Goal: Task Accomplishment & Management: Complete application form

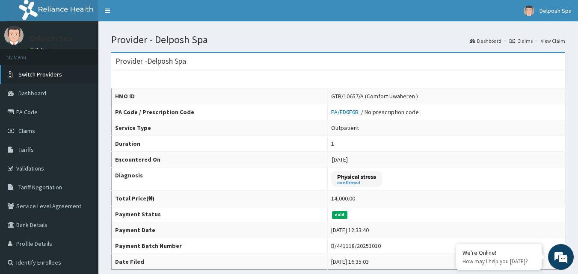
click at [45, 77] on span "Switch Providers" at bounding box center [40, 75] width 44 height 8
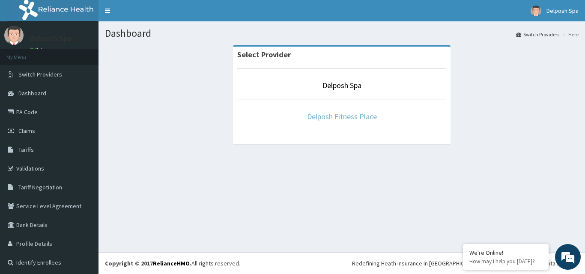
click at [356, 116] on link "Delposh Fitness Place" at bounding box center [342, 117] width 70 height 10
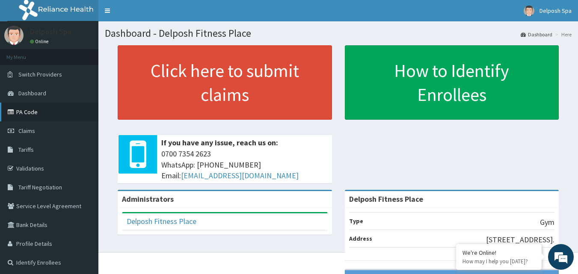
click at [47, 115] on link "PA Code" at bounding box center [49, 112] width 98 height 19
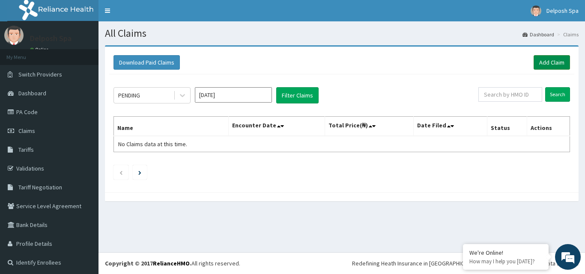
click at [542, 59] on link "Add Claim" at bounding box center [551, 62] width 36 height 15
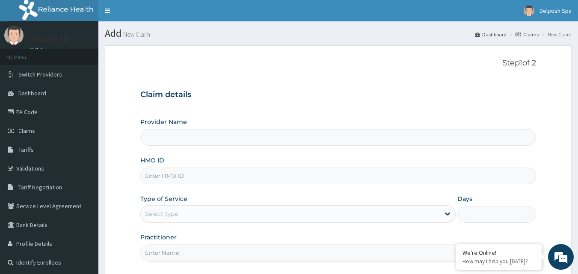
click at [273, 170] on input "HMO ID" at bounding box center [338, 176] width 396 height 17
type input "mgg"
type input "Delposh Fitness Place"
type input "1"
type input "MGG/10016/A"
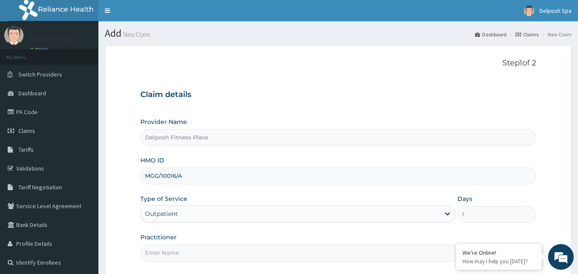
click at [201, 255] on input "Practitioner" at bounding box center [338, 253] width 396 height 17
type input "CLARKSON"
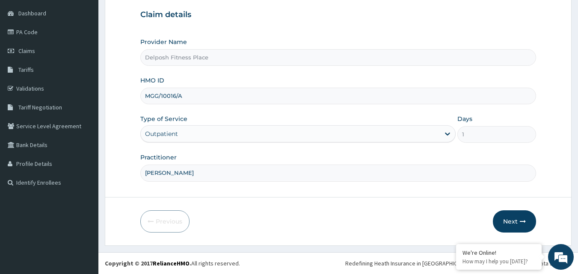
scroll to position [79, 0]
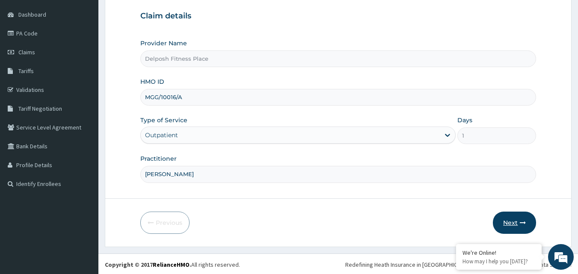
click at [518, 225] on button "Next" at bounding box center [514, 223] width 43 height 22
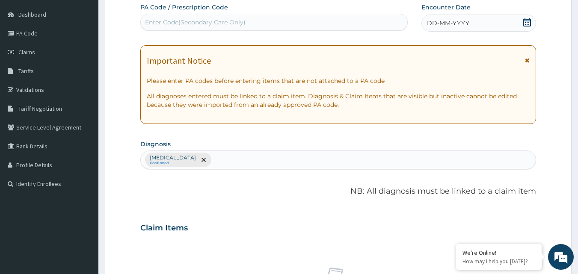
click at [266, 20] on div "Enter Code(Secondary Care Only)" at bounding box center [274, 22] width 267 height 14
paste input "PA/53EC89"
type input "PA/53EC89"
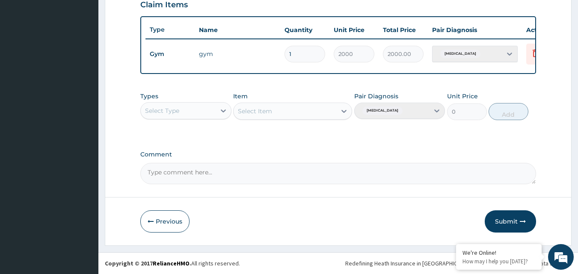
scroll to position [304, 0]
click at [510, 225] on button "Submit" at bounding box center [510, 222] width 51 height 22
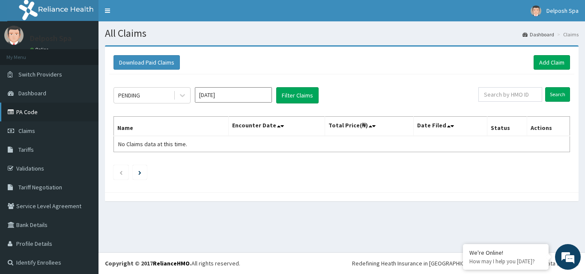
click at [49, 113] on link "PA Code" at bounding box center [49, 112] width 98 height 19
click at [534, 61] on link "Add Claim" at bounding box center [551, 62] width 36 height 15
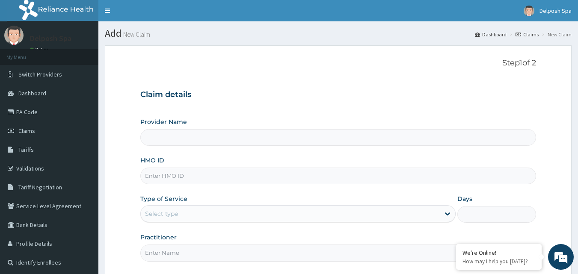
click at [270, 176] on input "HMO ID" at bounding box center [338, 176] width 396 height 17
type input "SBL/10"
type input "Delposh Fitness Place"
type input "1"
type input "SBL/10190/A"
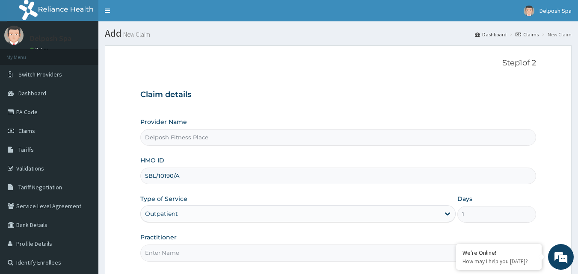
click at [265, 253] on input "Practitioner" at bounding box center [338, 253] width 396 height 17
type input "CLARKSON"
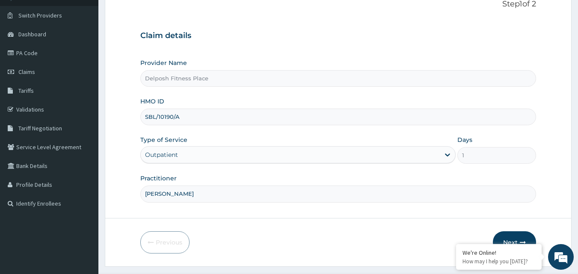
scroll to position [80, 0]
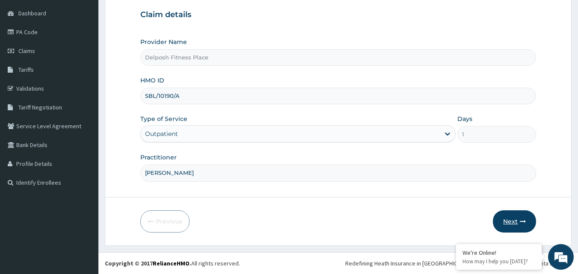
click at [513, 221] on button "Next" at bounding box center [514, 222] width 43 height 22
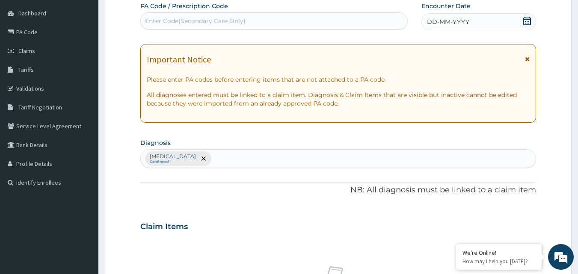
click at [297, 22] on div "Enter Code(Secondary Care Only)" at bounding box center [274, 21] width 267 height 14
paste input "PA/18AFC0"
type input "PA/18AFC0"
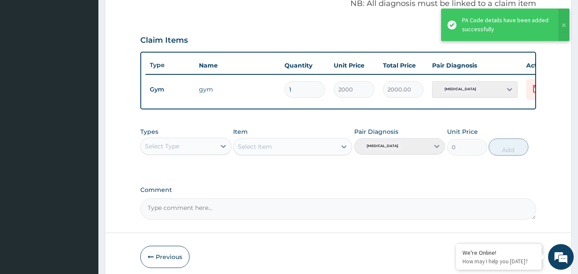
scroll to position [309, 0]
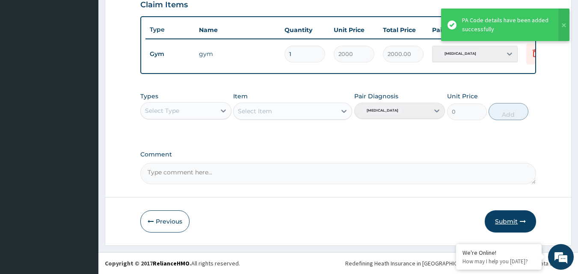
click at [511, 220] on button "Submit" at bounding box center [510, 222] width 51 height 22
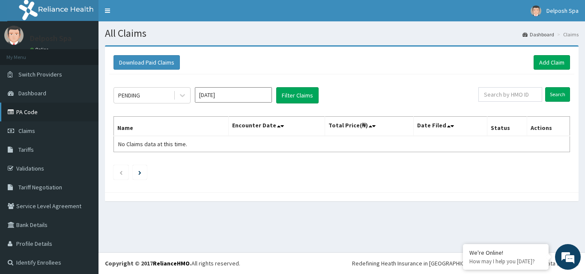
click at [71, 112] on link "PA Code" at bounding box center [49, 112] width 98 height 19
click at [540, 61] on link "Add Claim" at bounding box center [551, 62] width 36 height 15
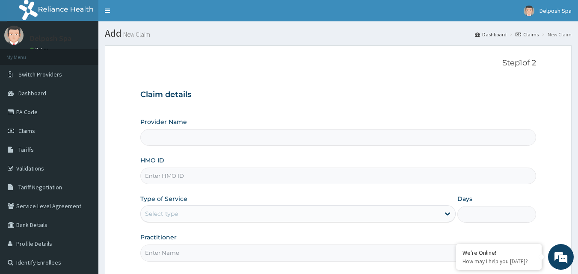
click at [265, 181] on input "HMO ID" at bounding box center [338, 176] width 396 height 17
type input "BJL/"
type input "Delposh Fitness Place"
type input "1"
type input "BJL/10002/A"
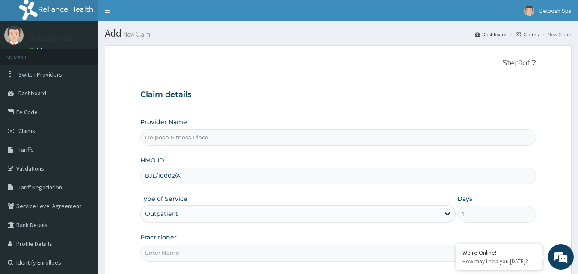
click at [198, 252] on input "Practitioner" at bounding box center [338, 253] width 396 height 17
type input "CLARKSON"
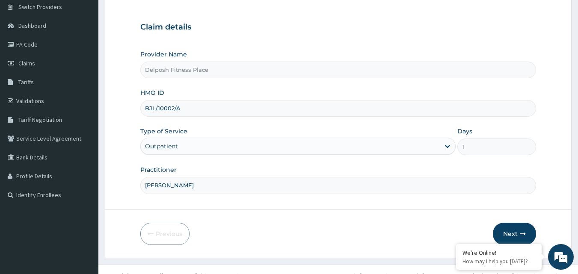
scroll to position [80, 0]
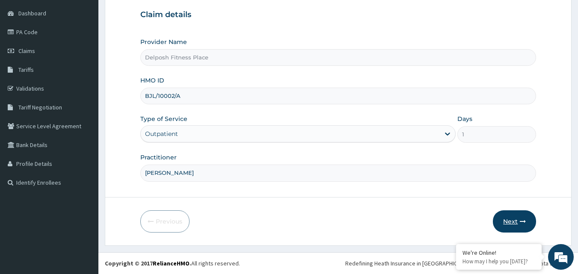
click at [517, 224] on button "Next" at bounding box center [514, 222] width 43 height 22
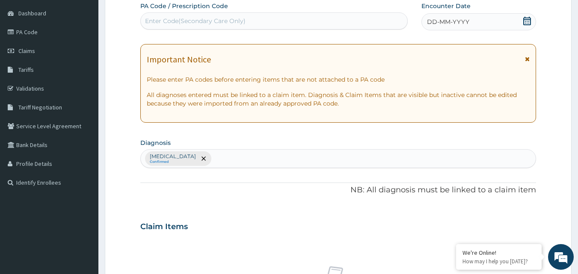
click at [300, 18] on div "Enter Code(Secondary Care Only)" at bounding box center [274, 21] width 267 height 14
paste input "PA/DBBE70"
type input "PA/DBBE70"
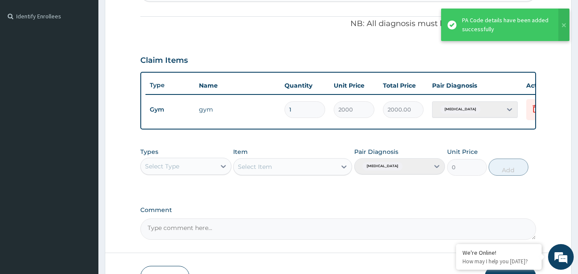
scroll to position [309, 0]
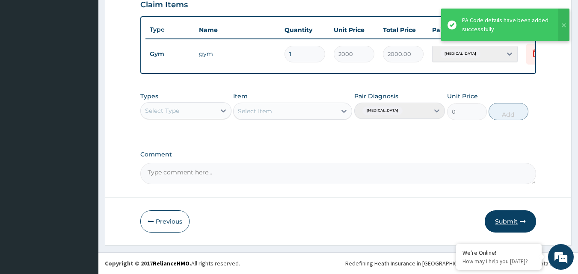
click at [507, 221] on button "Submit" at bounding box center [510, 222] width 51 height 22
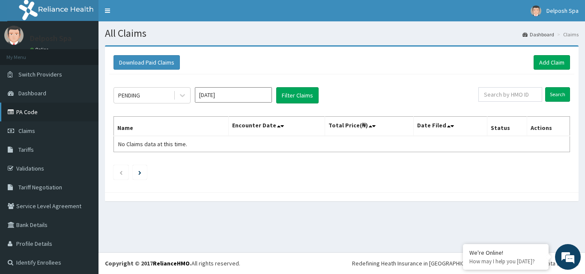
click at [73, 107] on link "PA Code" at bounding box center [49, 112] width 98 height 19
click at [64, 113] on link "PA Code" at bounding box center [49, 112] width 98 height 19
click at [537, 63] on link "Add Claim" at bounding box center [551, 62] width 36 height 15
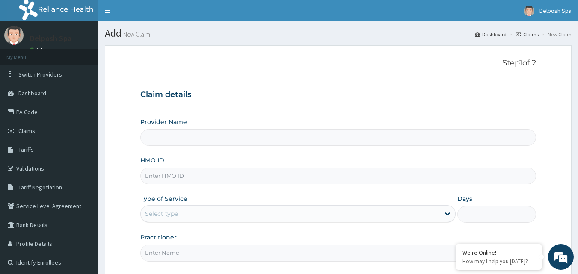
click at [278, 177] on input "HMO ID" at bounding box center [338, 176] width 396 height 17
type input "CMG"
type input "Delposh Fitness Place"
type input "1"
type input "CMG/10041/A"
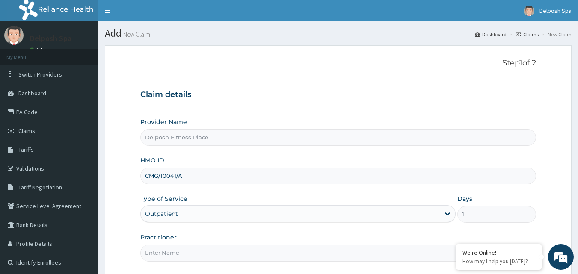
click at [217, 247] on input "Practitioner" at bounding box center [338, 253] width 396 height 17
type input "CLARKSON"
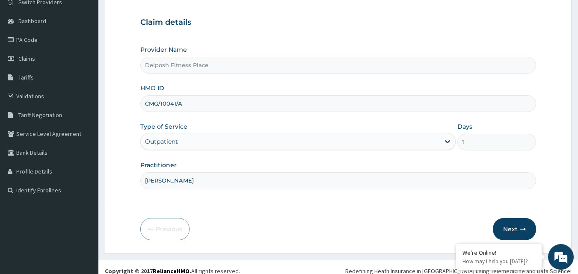
scroll to position [80, 0]
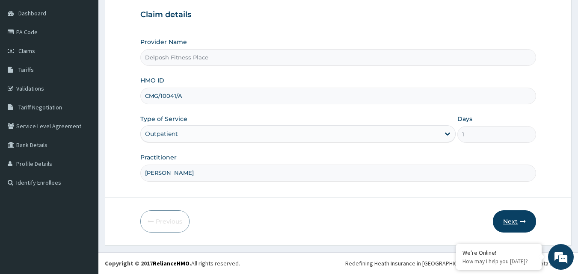
click at [517, 220] on button "Next" at bounding box center [514, 222] width 43 height 22
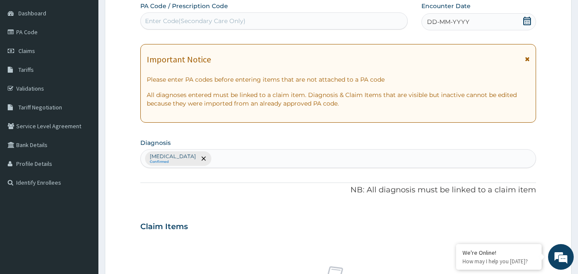
click at [326, 23] on div "Enter Code(Secondary Care Only)" at bounding box center [274, 21] width 267 height 14
paste input "PA/0C01A3"
type input "PA/0C01A3"
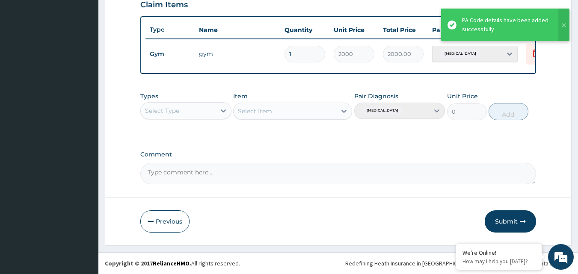
scroll to position [309, 0]
click at [512, 217] on button "Submit" at bounding box center [510, 222] width 51 height 22
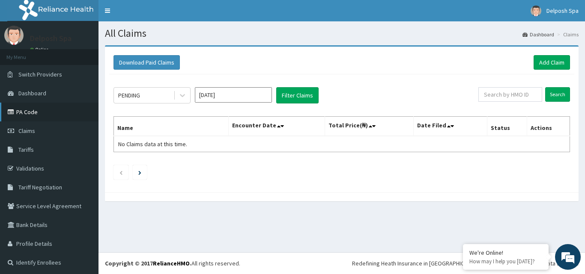
click at [53, 116] on link "PA Code" at bounding box center [49, 112] width 98 height 19
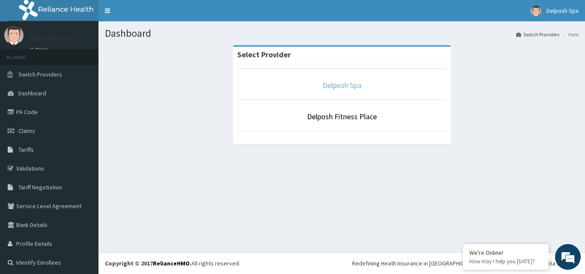
click at [338, 86] on link "Delposh Spa" at bounding box center [341, 85] width 39 height 10
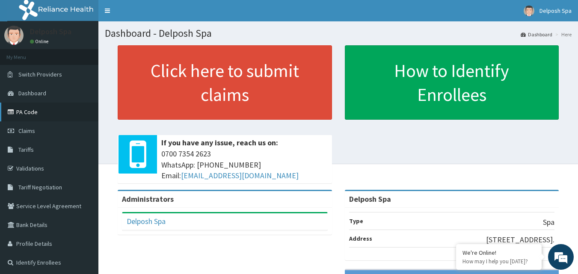
click at [56, 115] on link "PA Code" at bounding box center [49, 112] width 98 height 19
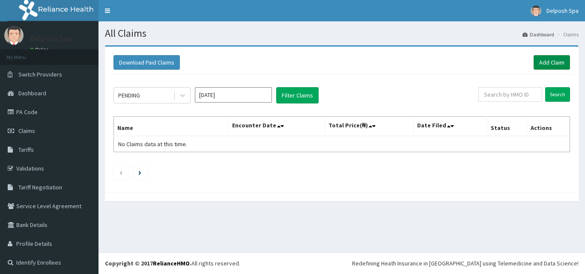
click at [534, 62] on link "Add Claim" at bounding box center [551, 62] width 36 height 15
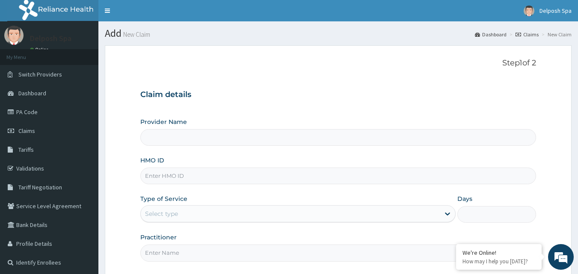
click at [259, 168] on input "HMO ID" at bounding box center [338, 176] width 396 height 17
type input "Delposh Spa"
type input "1"
type input "CMG/10041/A"
click at [218, 251] on input "Practitioner" at bounding box center [338, 253] width 396 height 17
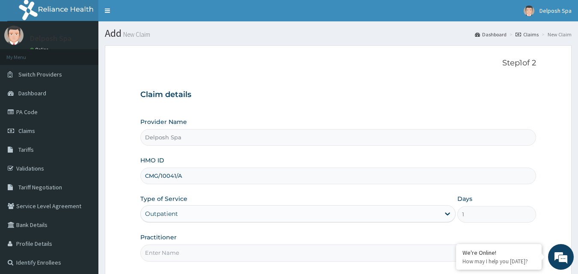
type input "CLARKSON"
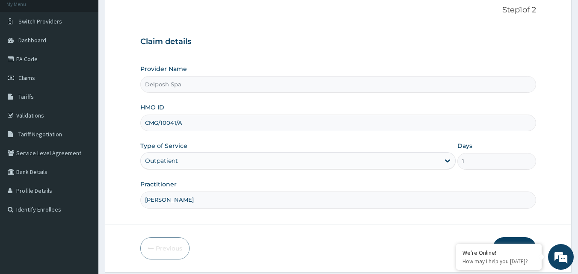
scroll to position [80, 0]
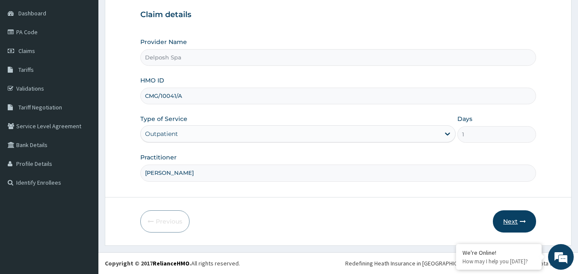
click at [512, 220] on button "Next" at bounding box center [514, 222] width 43 height 22
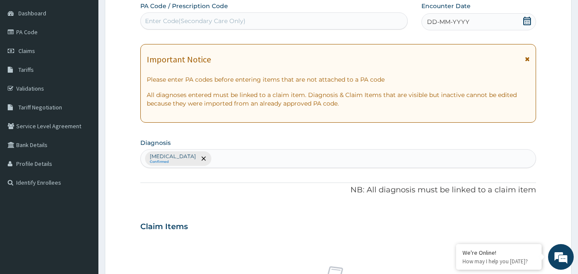
click at [248, 19] on div "Enter Code(Secondary Care Only)" at bounding box center [274, 21] width 267 height 14
paste input "PA/44A0CC"
type input "PA/44A0CC"
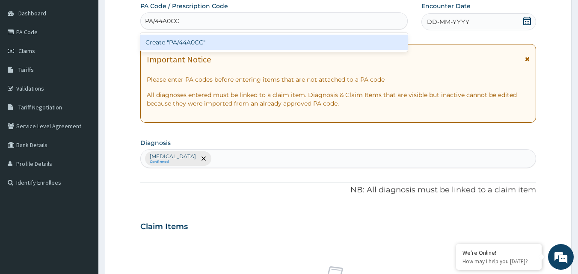
click at [245, 43] on div "Create "PA/44A0CC"" at bounding box center [274, 42] width 268 height 15
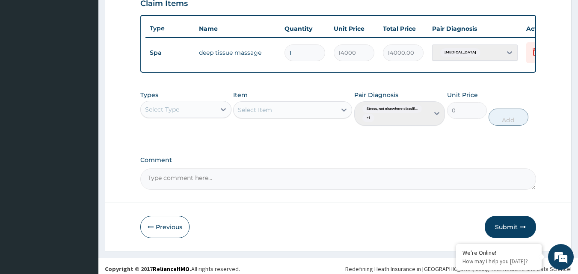
scroll to position [315, 0]
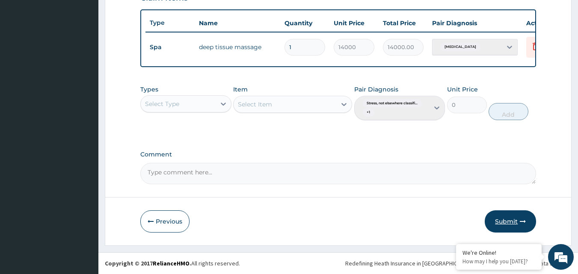
click at [509, 220] on button "Submit" at bounding box center [510, 222] width 51 height 22
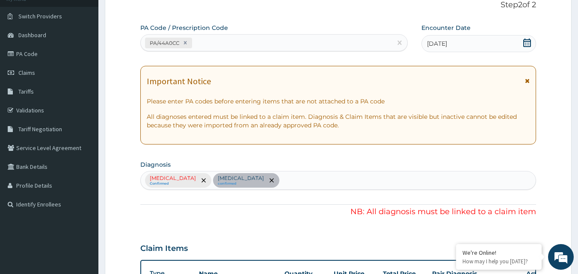
scroll to position [56, 0]
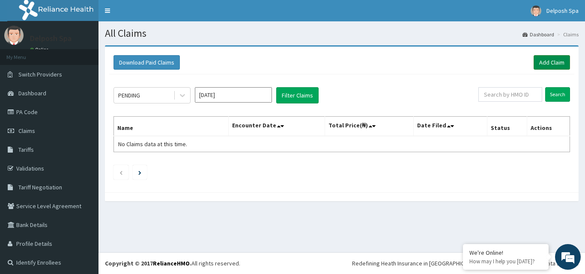
click at [539, 64] on link "Add Claim" at bounding box center [551, 62] width 36 height 15
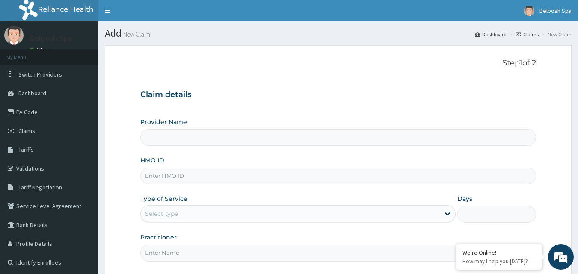
type input "Delposh Spa"
type input "1"
click at [39, 131] on link "Claims" at bounding box center [49, 131] width 98 height 19
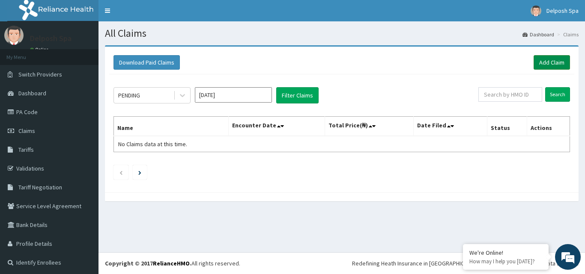
click at [546, 62] on link "Add Claim" at bounding box center [551, 62] width 36 height 15
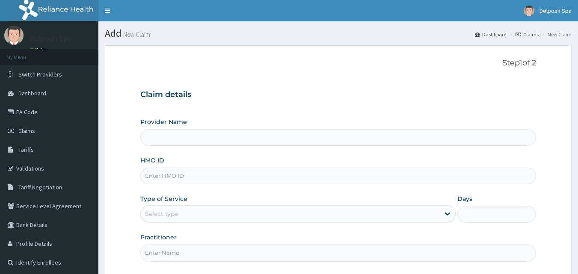
drag, startPoint x: 0, startPoint y: 0, endPoint x: 266, endPoint y: 172, distance: 316.5
click at [266, 172] on input "HMO ID" at bounding box center [338, 176] width 396 height 17
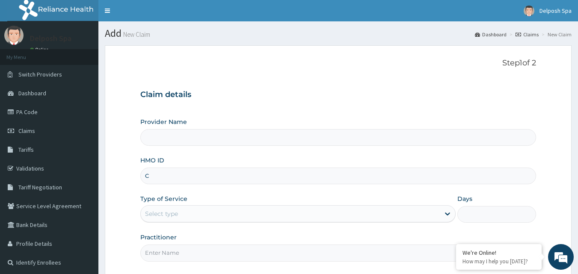
type input "CM"
type input "Delposh Spa"
type input "1"
type input "CMG/10041/A"
click at [284, 254] on input "Practitioner" at bounding box center [338, 253] width 396 height 17
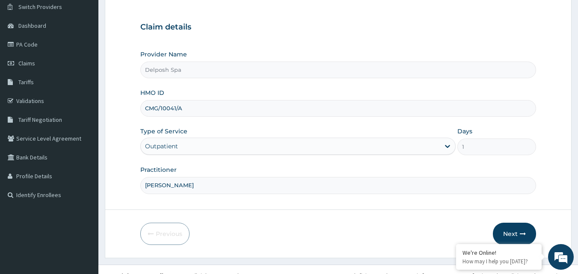
scroll to position [78, 0]
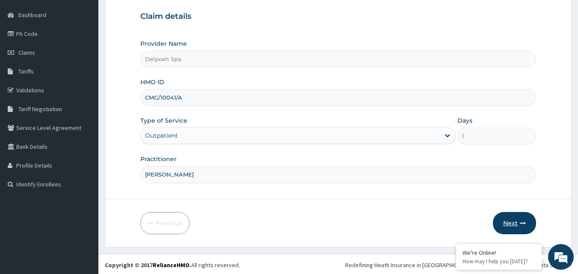
type input "JENNIFER"
click at [516, 224] on button "Next" at bounding box center [514, 223] width 43 height 22
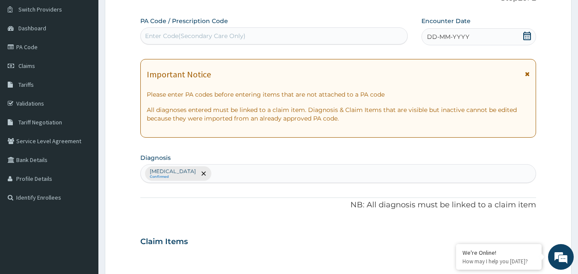
scroll to position [59, 0]
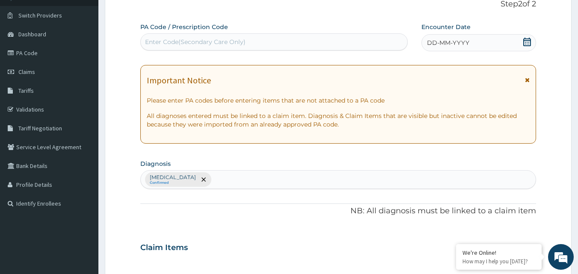
click at [292, 42] on div "Enter Code(Secondary Care Only)" at bounding box center [274, 42] width 267 height 14
click at [526, 42] on icon at bounding box center [527, 42] width 9 height 9
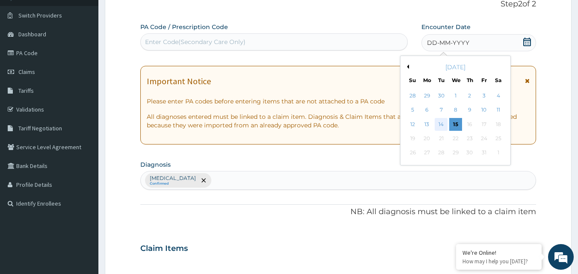
click at [443, 123] on div "14" at bounding box center [441, 124] width 13 height 13
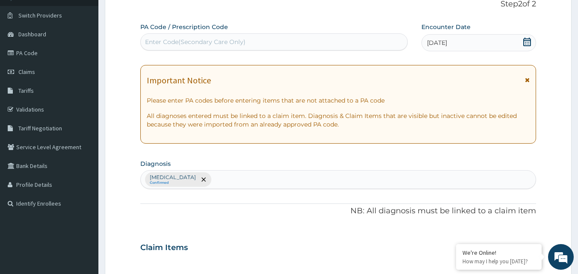
click at [313, 40] on div "Enter Code(Secondary Care Only)" at bounding box center [274, 42] width 267 height 14
paste input "PA/44A0CC"
type input "PA/44A0CC"
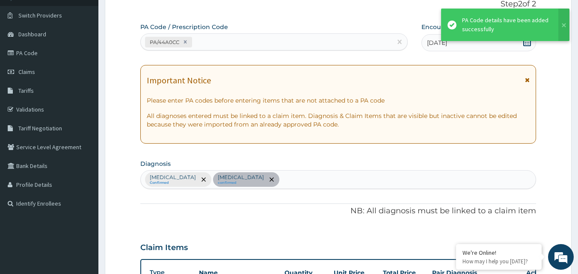
scroll to position [219, 0]
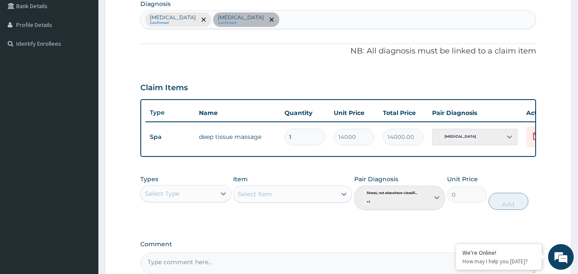
click at [510, 134] on div "Lack of physical exercise" at bounding box center [475, 137] width 86 height 16
click at [510, 138] on div "Lack of physical exercise" at bounding box center [475, 137] width 86 height 16
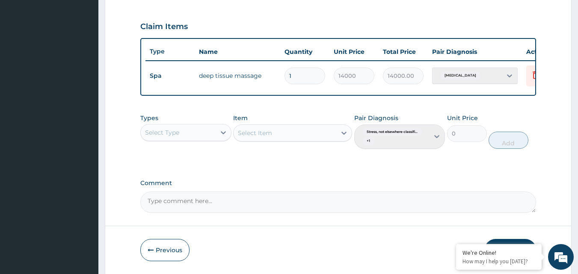
scroll to position [315, 0]
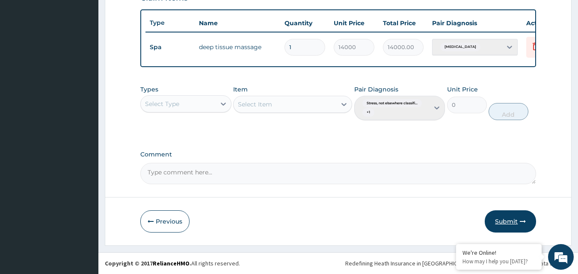
click at [503, 219] on button "Submit" at bounding box center [510, 222] width 51 height 22
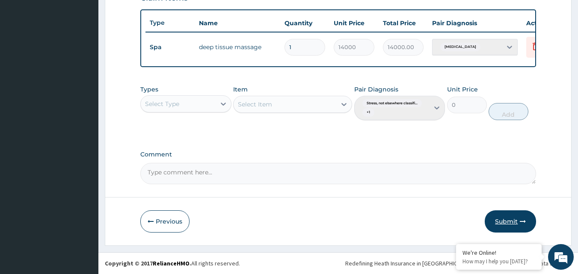
click at [503, 219] on button "Submit" at bounding box center [510, 222] width 51 height 22
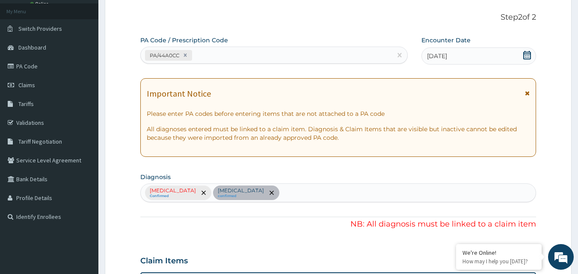
scroll to position [43, 0]
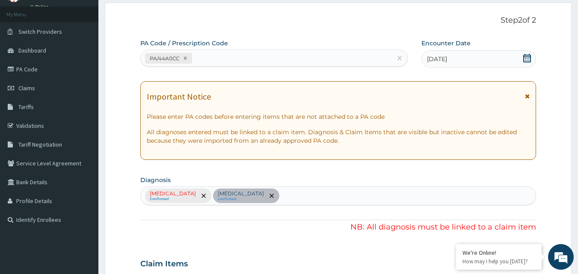
click at [358, 26] on div "Step 2 of 2 PA Code / Prescription Code PA/44A0CC Encounter Date 14-10-2025 Imp…" at bounding box center [338, 233] width 396 height 435
click at [57, 73] on link "PA Code" at bounding box center [49, 69] width 98 height 19
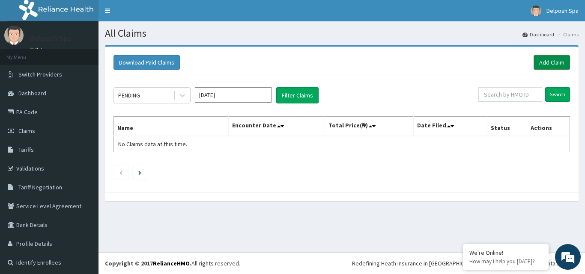
click at [535, 63] on link "Add Claim" at bounding box center [551, 62] width 36 height 15
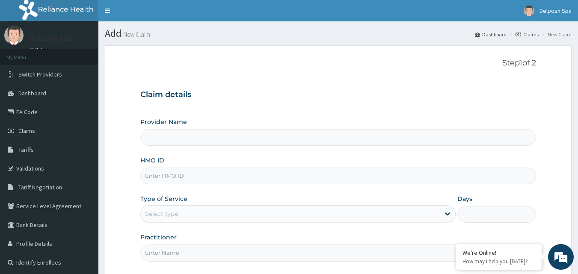
click at [292, 174] on input "HMO ID" at bounding box center [338, 176] width 396 height 17
type input "Delposh Spa"
type input "1"
type input "PED/10157/B"
click at [264, 255] on input "Practitioner" at bounding box center [338, 253] width 396 height 17
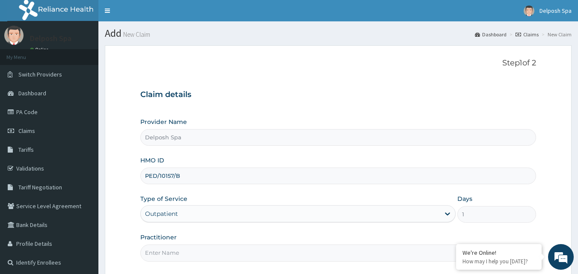
click at [224, 256] on input "Practitioner" at bounding box center [338, 253] width 396 height 17
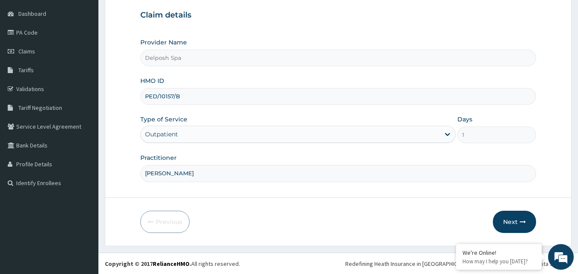
scroll to position [80, 0]
type input "JENNIFER"
click at [522, 225] on icon "button" at bounding box center [523, 222] width 6 height 6
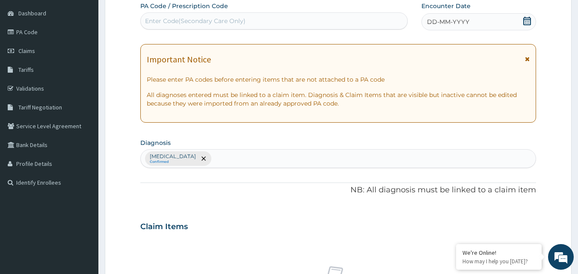
click at [250, 25] on div "Enter Code(Secondary Care Only)" at bounding box center [274, 21] width 267 height 14
paste input "PA/5DFF31"
type input "PA/5DFF31"
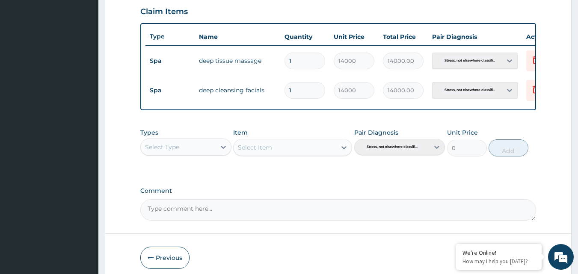
scroll to position [338, 0]
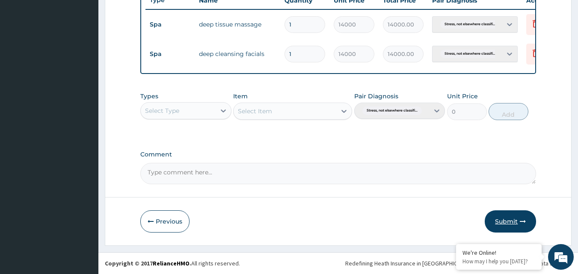
click at [507, 222] on button "Submit" at bounding box center [510, 222] width 51 height 22
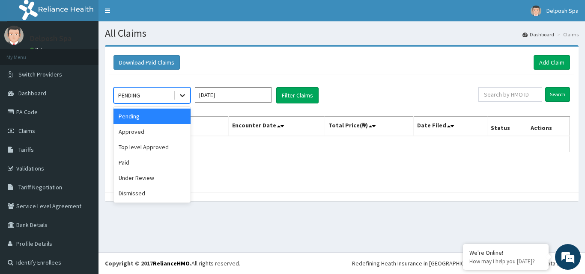
click at [184, 98] on icon at bounding box center [182, 95] width 9 height 9
click at [157, 175] on div "Under Review" at bounding box center [151, 177] width 77 height 15
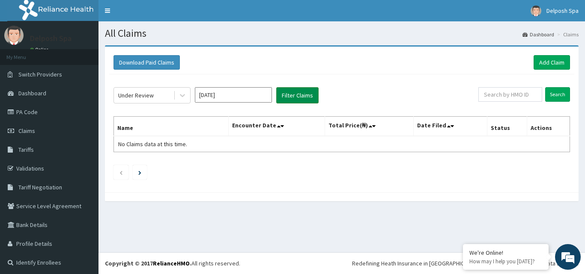
click at [296, 92] on button "Filter Claims" at bounding box center [297, 95] width 42 height 16
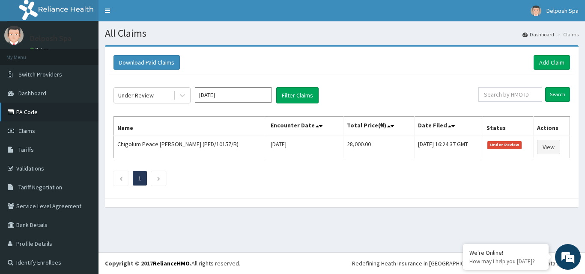
click at [68, 115] on link "PA Code" at bounding box center [49, 112] width 98 height 19
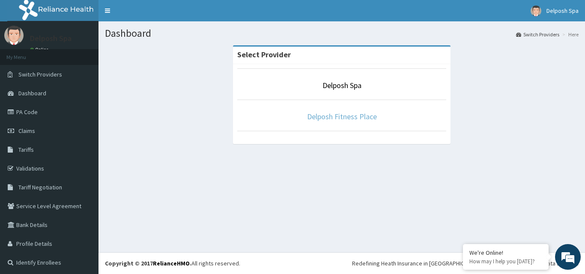
click at [329, 115] on link "Delposh Fitness Place" at bounding box center [342, 117] width 70 height 10
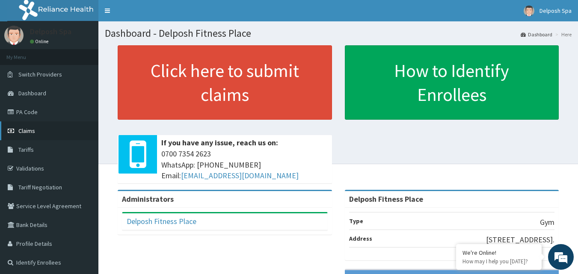
click at [65, 133] on link "Claims" at bounding box center [49, 131] width 98 height 19
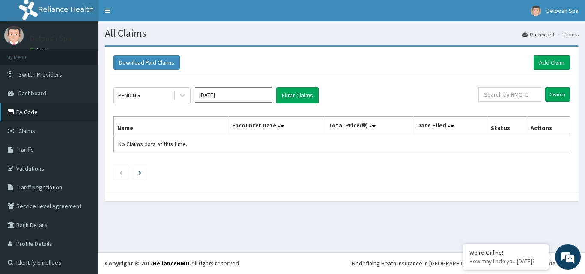
click at [65, 113] on link "PA Code" at bounding box center [49, 112] width 98 height 19
click at [546, 59] on link "Add Claim" at bounding box center [551, 62] width 36 height 15
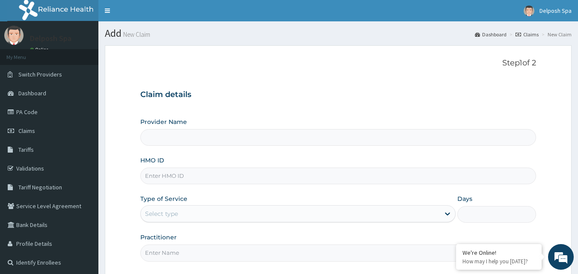
click at [283, 178] on input "HMO ID" at bounding box center [338, 176] width 396 height 17
type input "TWL/"
type input "Delposh Fitness Place"
type input "1"
type input "TWL/10042/A"
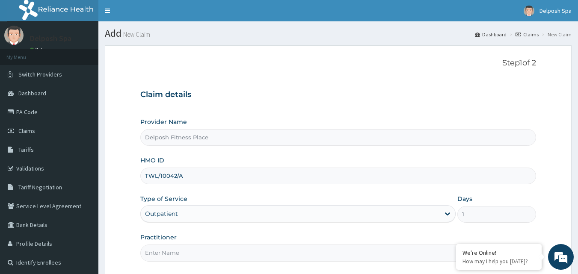
click at [257, 252] on input "Practitioner" at bounding box center [338, 253] width 396 height 17
type input "CLARKSON"
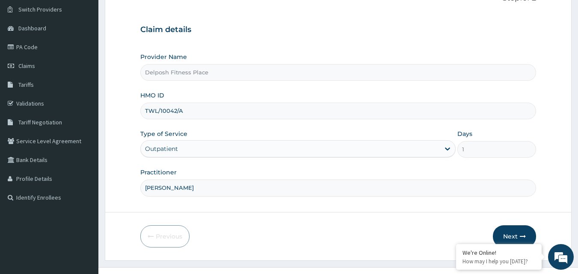
scroll to position [80, 0]
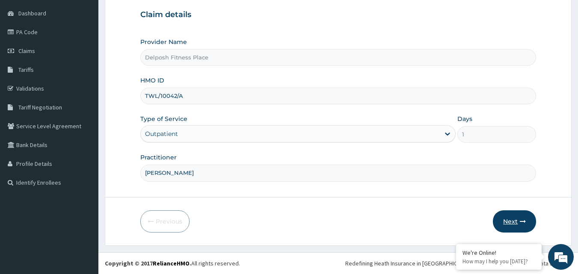
click at [511, 220] on button "Next" at bounding box center [514, 222] width 43 height 22
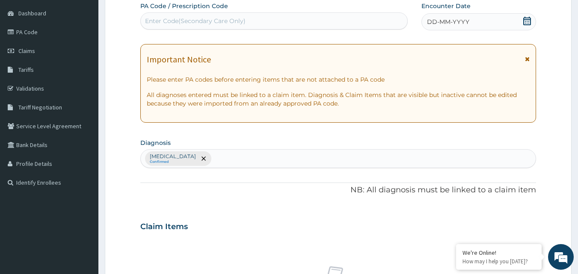
click at [275, 18] on div "Enter Code(Secondary Care Only)" at bounding box center [274, 21] width 267 height 14
paste input "PA/7E1F7D"
type input "PA/7E1F7D"
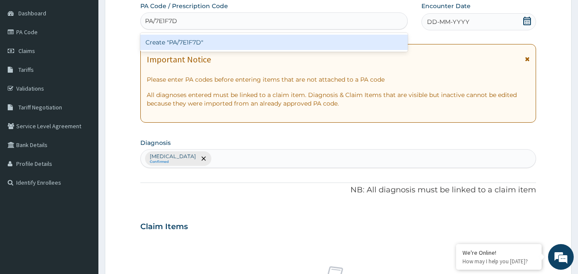
click at [279, 42] on div "Create "PA/7E1F7D"" at bounding box center [274, 42] width 268 height 15
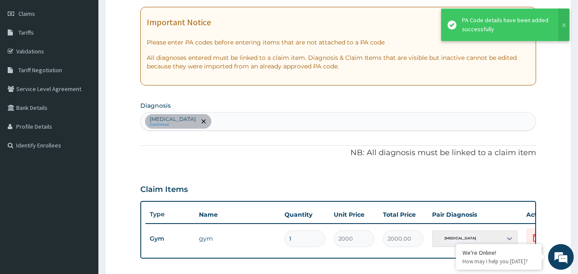
scroll to position [309, 0]
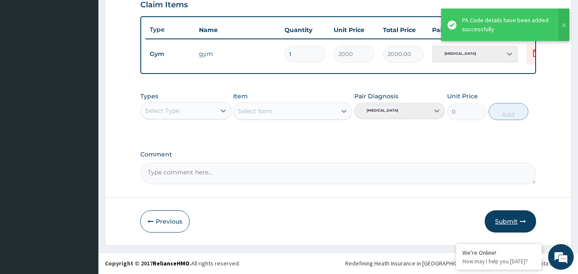
click at [516, 216] on button "Submit" at bounding box center [510, 222] width 51 height 22
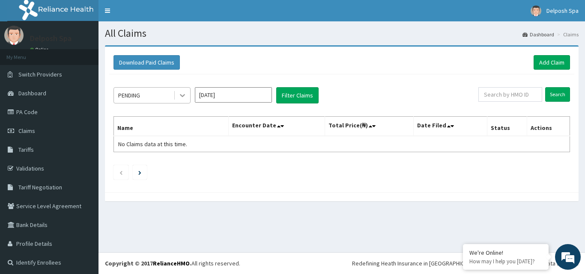
click at [181, 95] on icon at bounding box center [182, 95] width 9 height 9
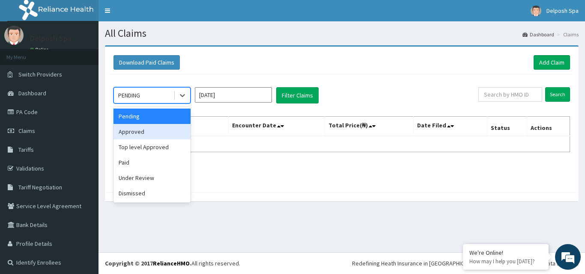
click at [165, 132] on div "Approved" at bounding box center [151, 131] width 77 height 15
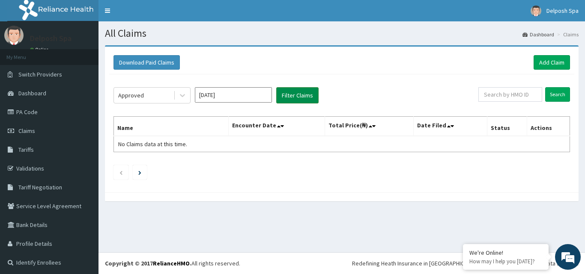
click at [297, 92] on button "Filter Claims" at bounding box center [297, 95] width 42 height 16
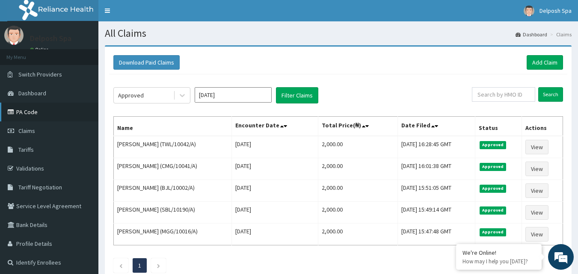
click at [52, 105] on link "PA Code" at bounding box center [49, 112] width 98 height 19
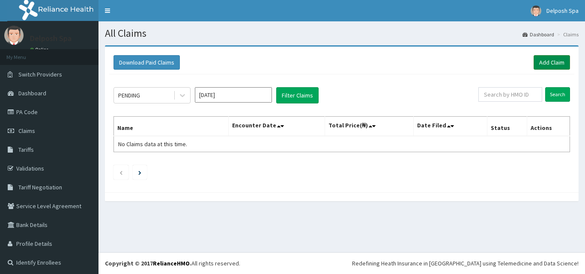
click at [552, 62] on link "Add Claim" at bounding box center [551, 62] width 36 height 15
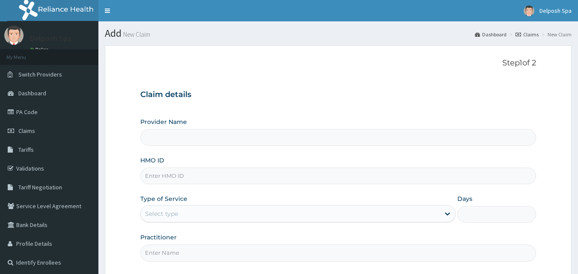
click at [328, 181] on input "HMO ID" at bounding box center [338, 176] width 396 height 17
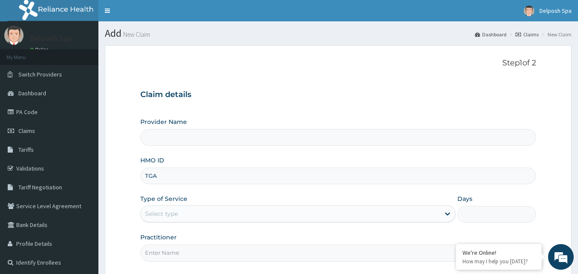
type input "TGA/"
type input "Delposh Fitness Place"
type input "1"
type input "TGA/10036/A"
click at [307, 252] on input "Practitioner" at bounding box center [338, 253] width 396 height 17
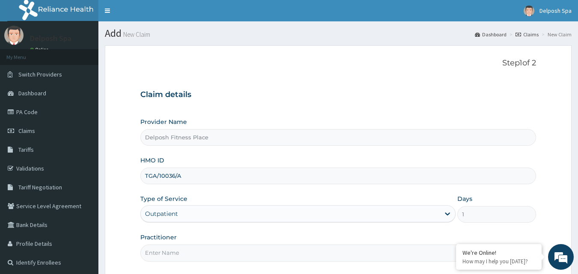
type input "CHINGY"
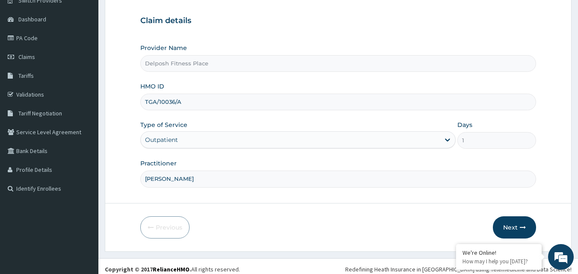
scroll to position [80, 0]
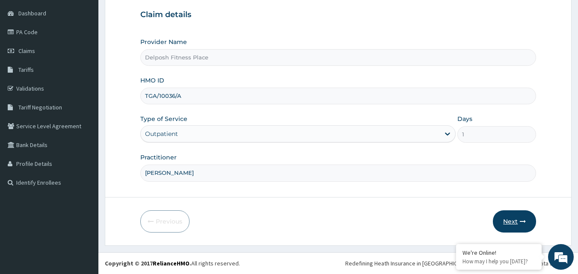
click at [524, 222] on icon "button" at bounding box center [523, 222] width 6 height 6
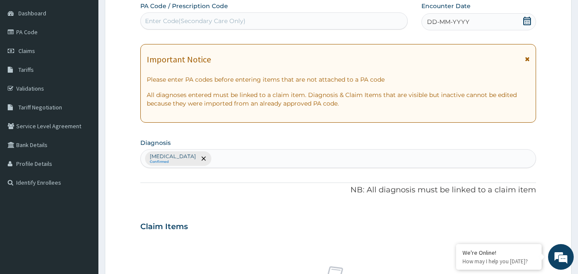
click at [294, 26] on div "Enter Code(Secondary Care Only)" at bounding box center [274, 21] width 267 height 14
paste input "PA/9AC928"
type input "PA/9AC928"
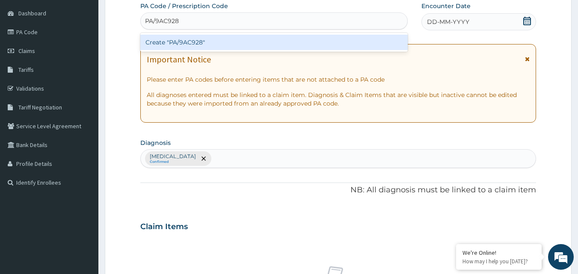
click at [294, 40] on div "Create "PA/9AC928"" at bounding box center [274, 42] width 268 height 15
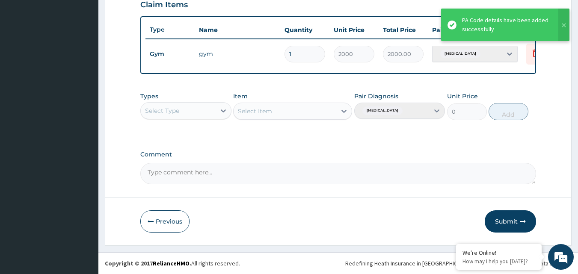
scroll to position [309, 0]
click at [515, 216] on button "Submit" at bounding box center [510, 222] width 51 height 22
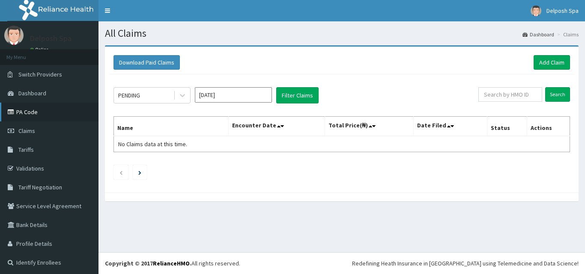
click at [50, 113] on link "PA Code" at bounding box center [49, 112] width 98 height 19
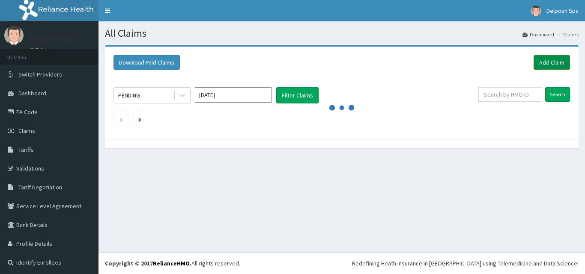
click at [542, 62] on link "Add Claim" at bounding box center [551, 62] width 36 height 15
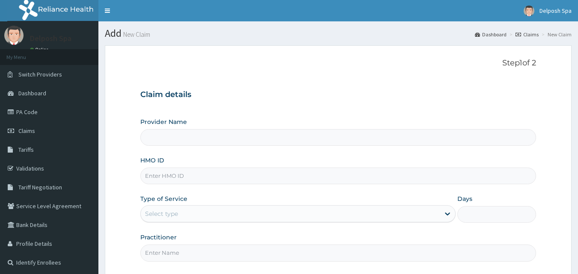
click at [210, 180] on input "HMO ID" at bounding box center [338, 176] width 396 height 17
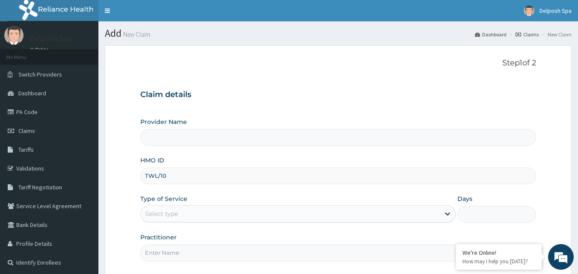
type input "TWL/100"
type input "Delposh Fitness Place"
type input "1"
type input "TWL/10010/A"
click at [193, 254] on input "Practitioner" at bounding box center [338, 253] width 396 height 17
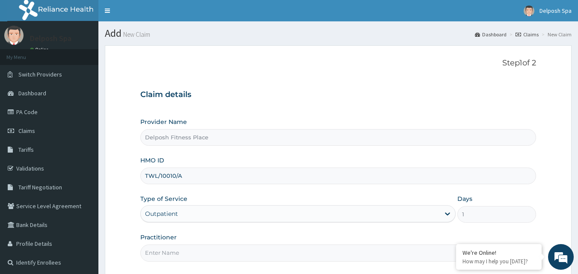
type input "CLARKSON"
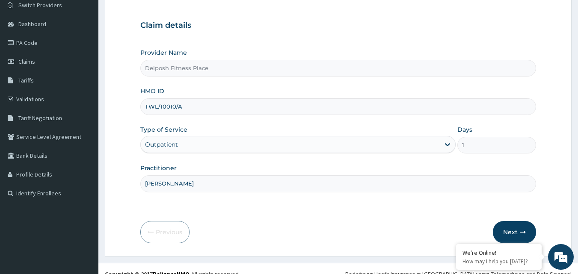
scroll to position [71, 0]
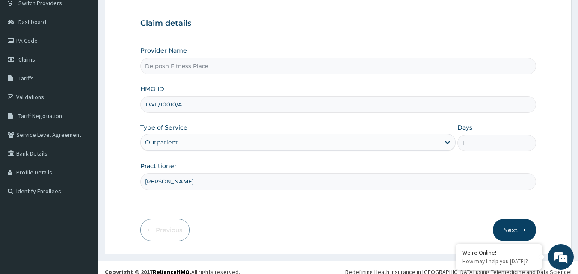
click at [521, 232] on icon "button" at bounding box center [523, 230] width 6 height 6
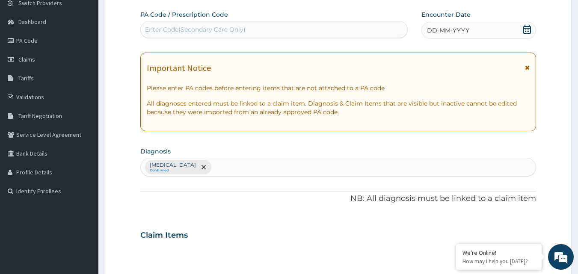
click at [266, 32] on div "Enter Code(Secondary Care Only)" at bounding box center [274, 30] width 267 height 14
paste input "PA/C33504"
type input "PA/C33504"
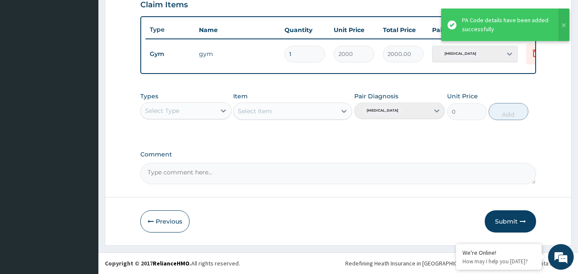
scroll to position [309, 0]
click at [511, 224] on button "Submit" at bounding box center [510, 222] width 51 height 22
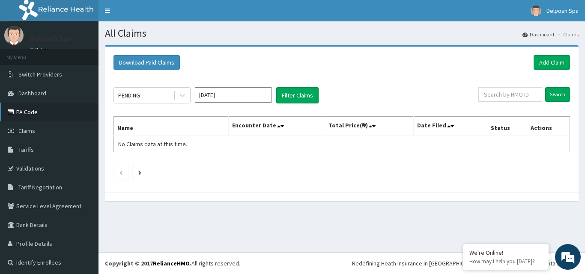
click at [64, 111] on link "PA Code" at bounding box center [49, 112] width 98 height 19
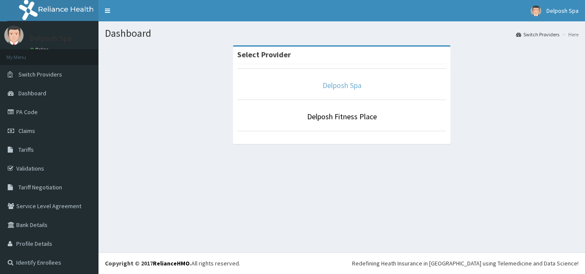
click at [355, 88] on link "Delposh Spa" at bounding box center [341, 85] width 39 height 10
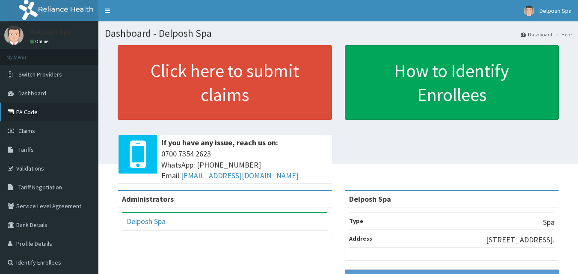
click at [40, 108] on link "PA Code" at bounding box center [49, 112] width 98 height 19
